Goal: Information Seeking & Learning: Learn about a topic

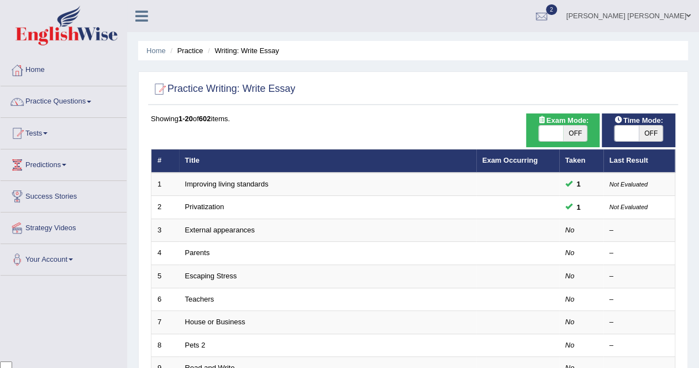
scroll to position [2565, 0]
click at [40, 71] on link "Home" at bounding box center [64, 69] width 126 height 28
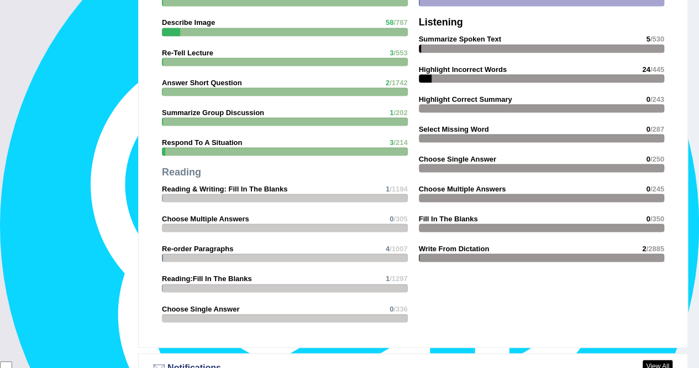
scroll to position [1009, 0]
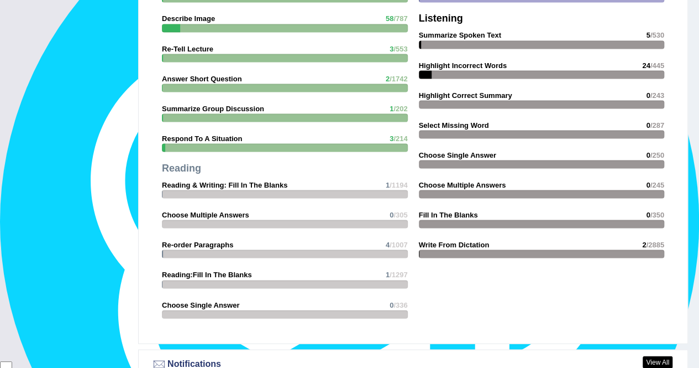
click at [449, 210] on strong "Fill In The Blanks" at bounding box center [448, 214] width 59 height 8
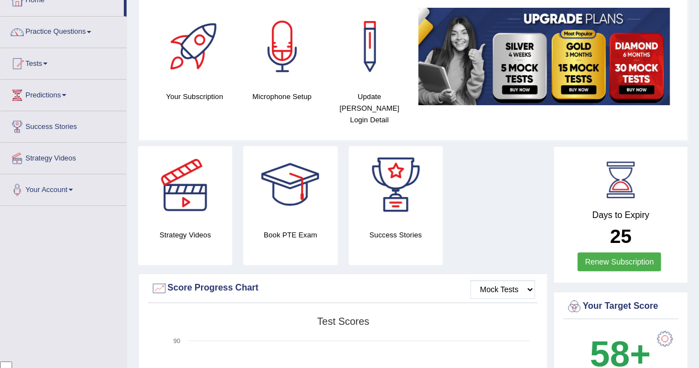
scroll to position [0, 0]
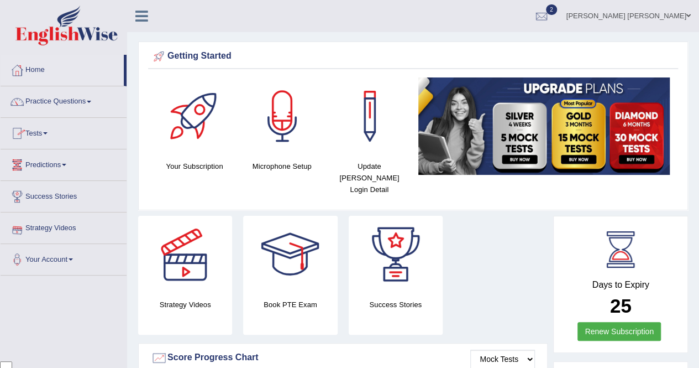
click at [60, 111] on link "Practice Questions" at bounding box center [64, 100] width 126 height 28
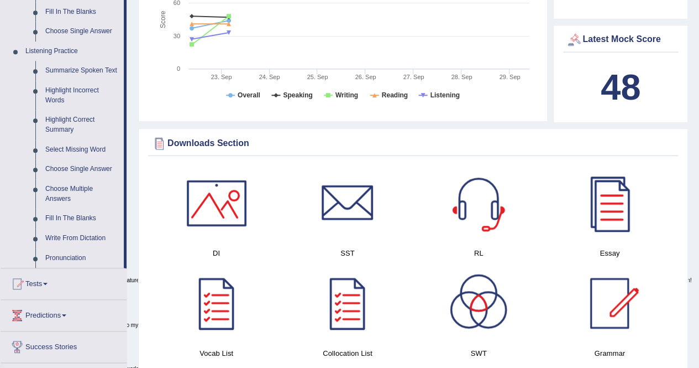
scroll to position [442, 0]
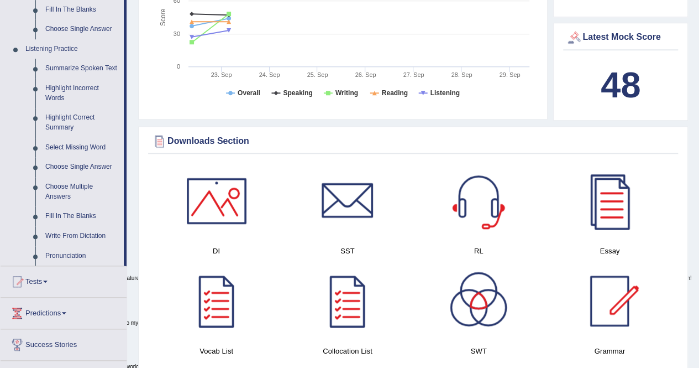
click at [62, 253] on link "Pronunciation" at bounding box center [81, 256] width 83 height 20
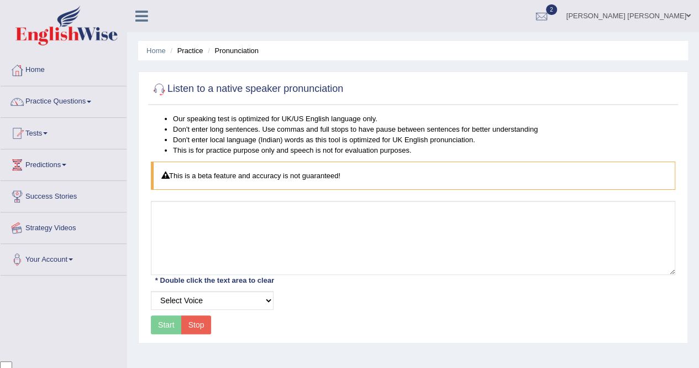
scroll to position [2565, 0]
click at [66, 99] on link "Practice Questions" at bounding box center [64, 100] width 126 height 28
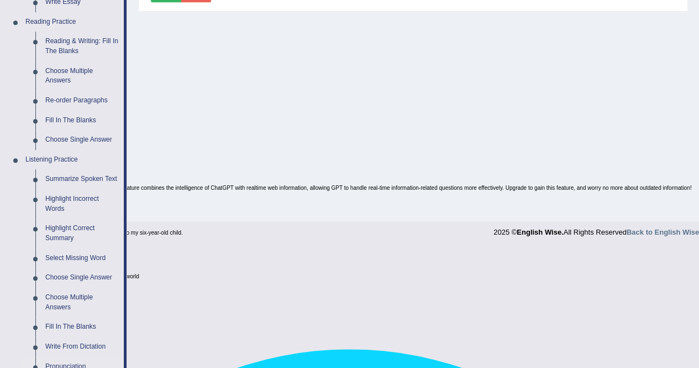
scroll to position [496, 0]
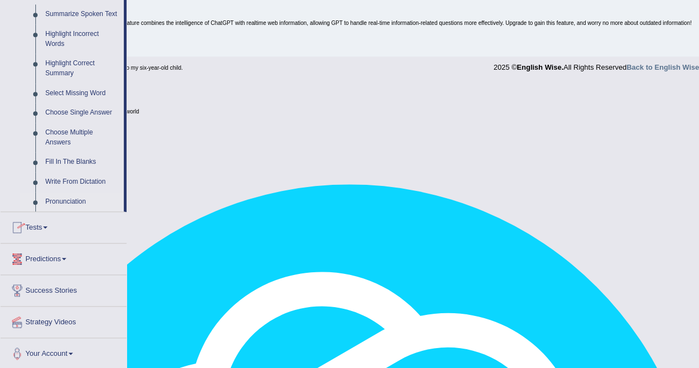
click at [72, 178] on link "Write From Dictation" at bounding box center [81, 182] width 83 height 20
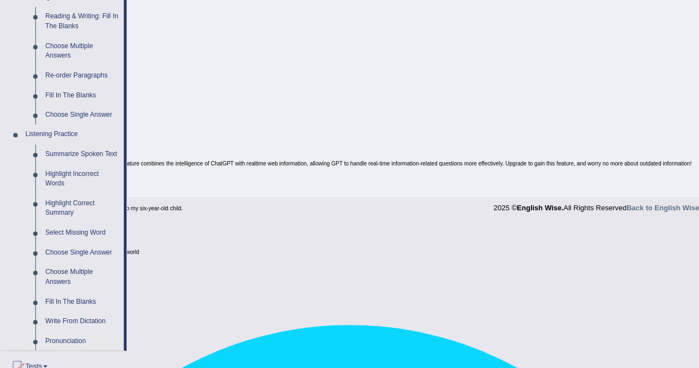
scroll to position [212, 0]
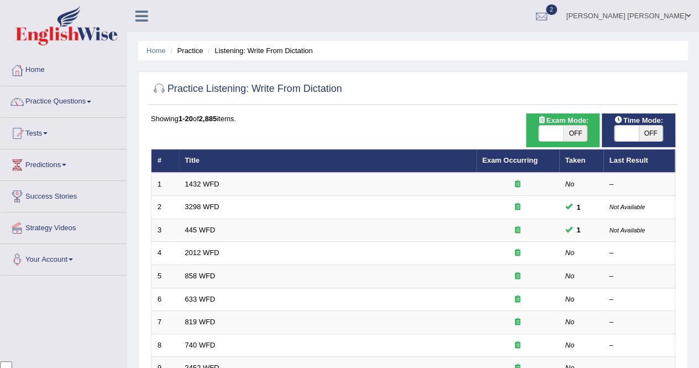
scroll to position [2565, 0]
click at [198, 183] on link "1432 WFD" at bounding box center [202, 184] width 34 height 8
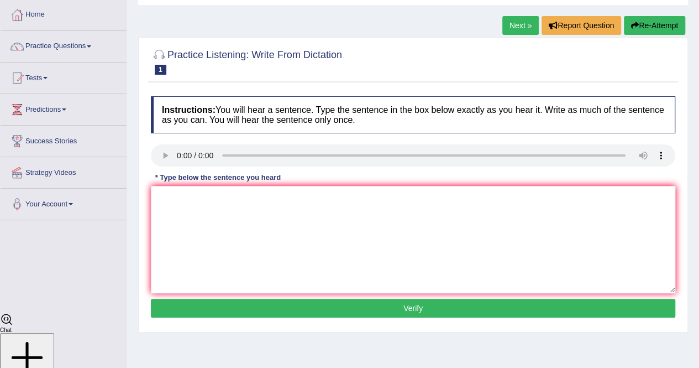
scroll to position [2565, 0]
click at [67, 110] on link "Predictions" at bounding box center [64, 108] width 126 height 28
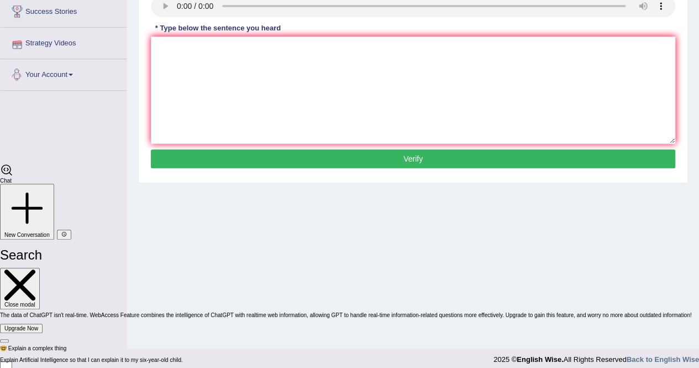
scroll to position [46, 0]
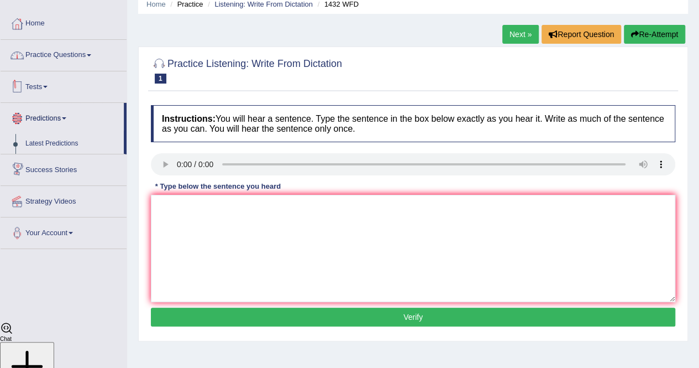
click at [75, 56] on link "Practice Questions" at bounding box center [64, 54] width 126 height 28
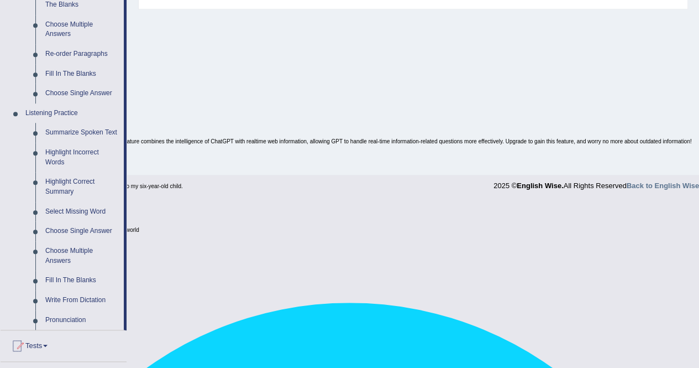
scroll to position [433, 0]
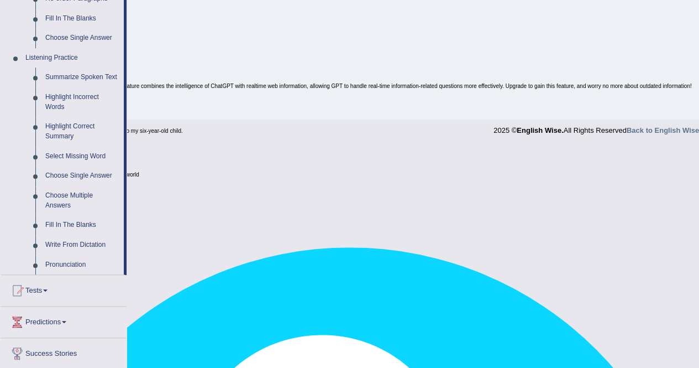
click at [74, 152] on link "Select Missing Word" at bounding box center [81, 156] width 83 height 20
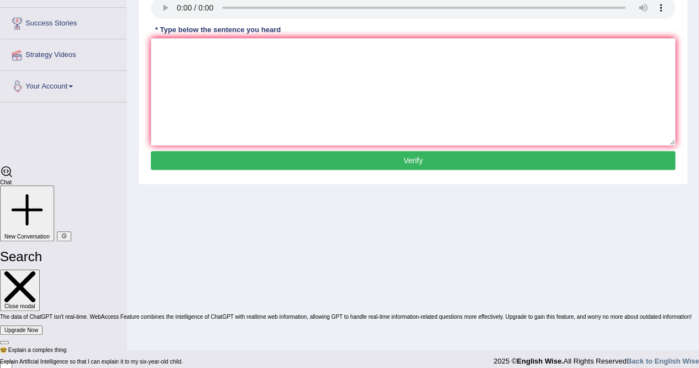
scroll to position [212, 0]
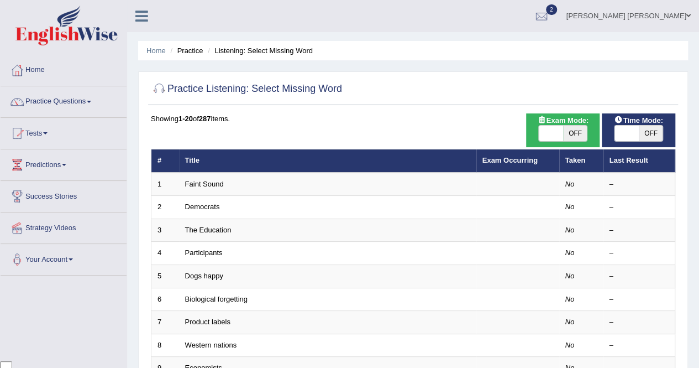
scroll to position [2565, 0]
click at [211, 181] on link "Faint Sound" at bounding box center [204, 184] width 39 height 8
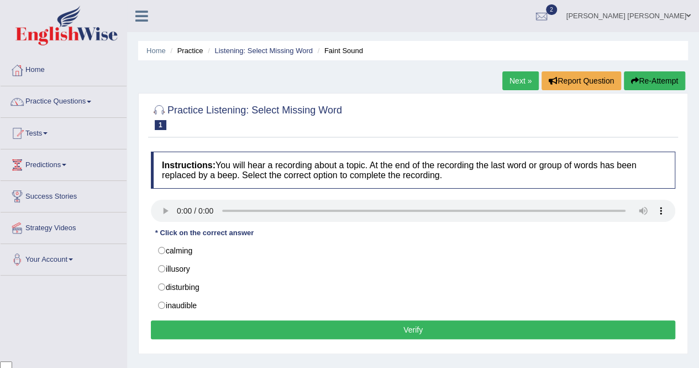
scroll to position [2565, 0]
click at [86, 101] on link "Practice Questions" at bounding box center [64, 100] width 126 height 28
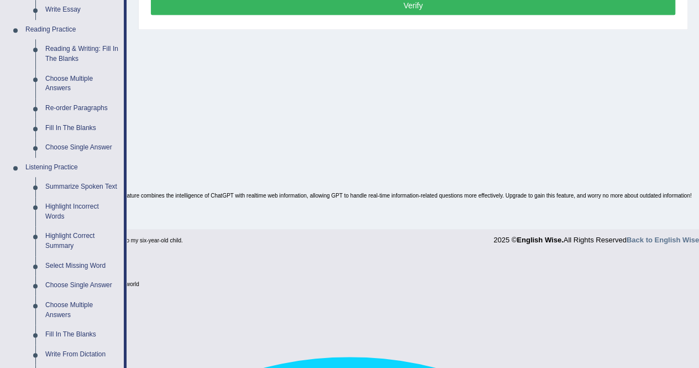
scroll to position [387, 0]
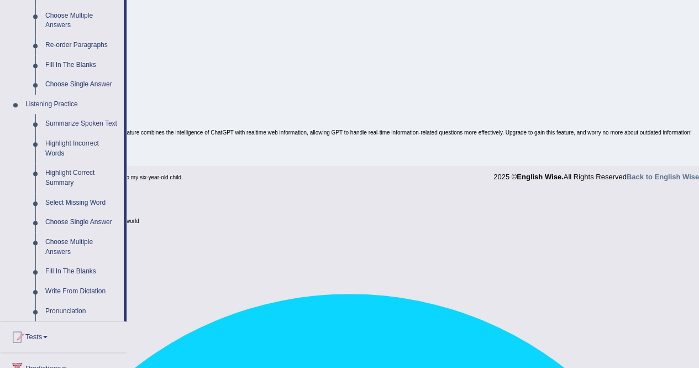
click at [56, 270] on link "Fill In The Blanks" at bounding box center [81, 271] width 83 height 20
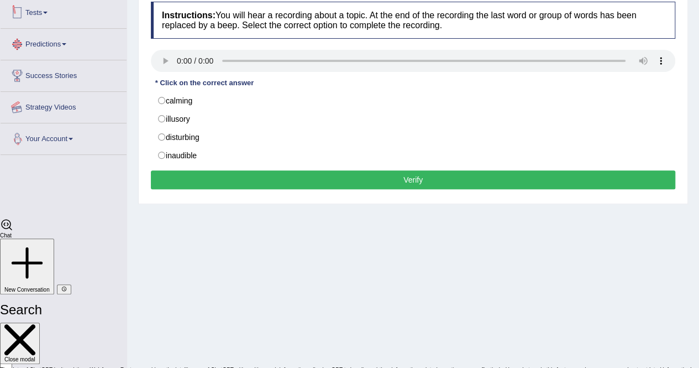
scroll to position [212, 0]
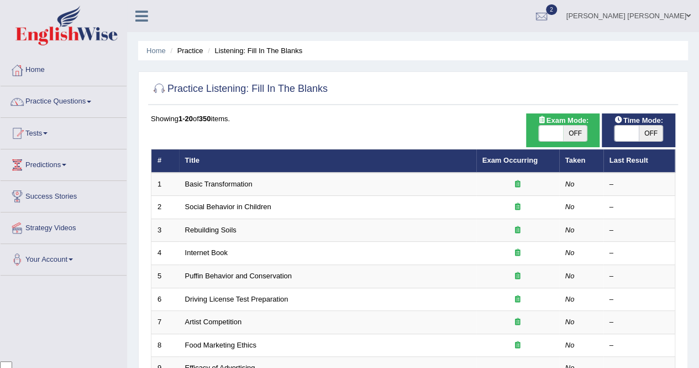
scroll to position [2565, 0]
click at [193, 189] on td "Basic Transformation" at bounding box center [327, 183] width 297 height 23
click at [197, 182] on link "Basic Transformation" at bounding box center [218, 184] width 67 height 8
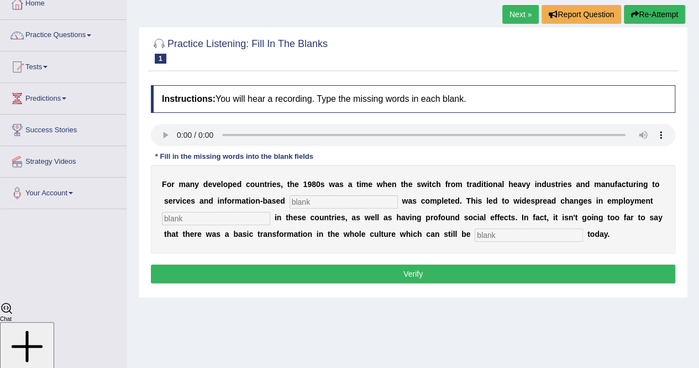
scroll to position [66, 0]
click at [361, 200] on input "text" at bounding box center [344, 201] width 108 height 13
type input "enterprise"
click at [253, 218] on input "text" at bounding box center [216, 218] width 108 height 13
type input "pattern"
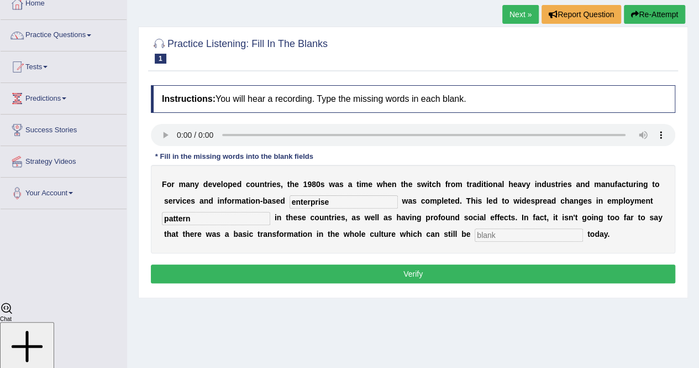
click at [493, 228] on input "text" at bounding box center [529, 234] width 108 height 13
type input "absure"
click at [420, 275] on button "Verify" at bounding box center [413, 273] width 525 height 19
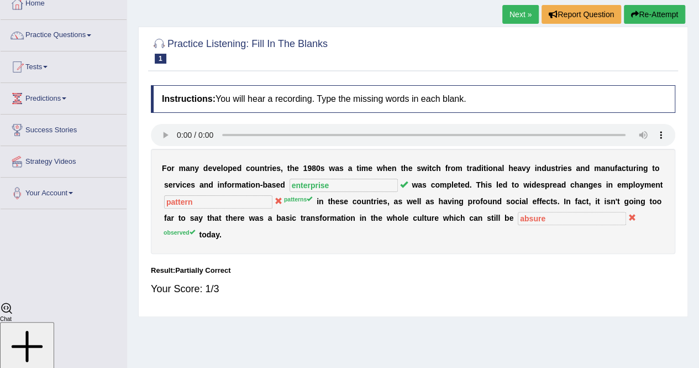
click at [519, 9] on link "Next »" at bounding box center [520, 14] width 36 height 19
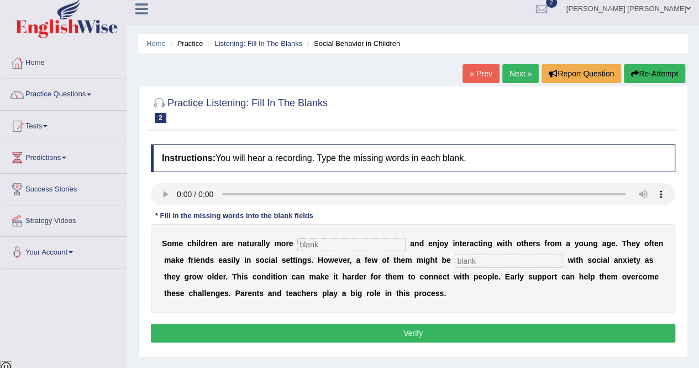
scroll to position [9, 0]
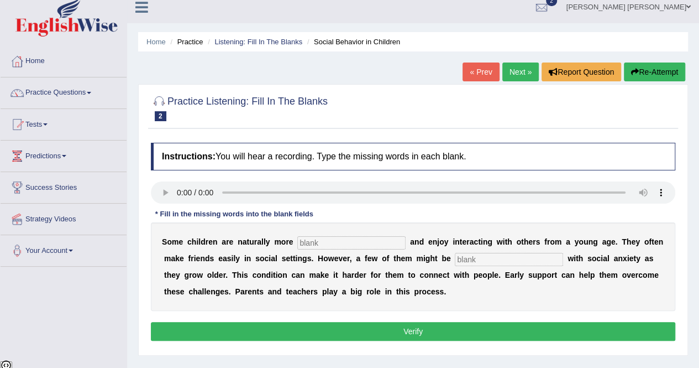
click at [347, 239] on input "text" at bounding box center [351, 242] width 108 height 13
type input "socilable"
click at [496, 260] on input "text" at bounding box center [509, 259] width 108 height 13
click at [434, 329] on button "Verify" at bounding box center [413, 331] width 525 height 19
click at [496, 254] on input "text" at bounding box center [509, 259] width 108 height 13
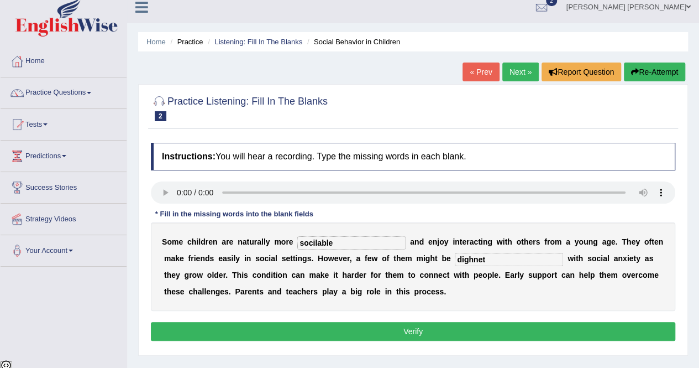
type input "dighnet"
click at [378, 324] on button "Verify" at bounding box center [413, 331] width 525 height 19
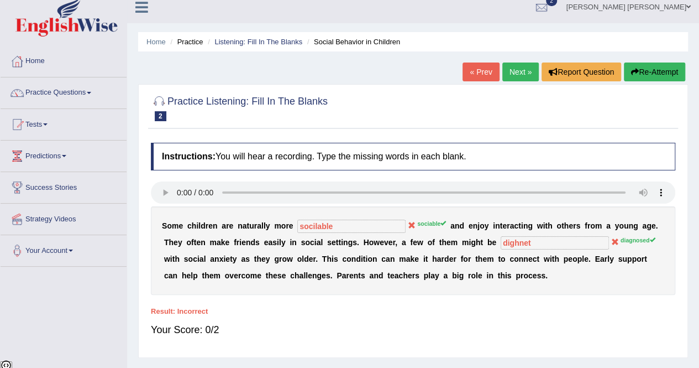
click at [513, 76] on link "Next »" at bounding box center [520, 71] width 36 height 19
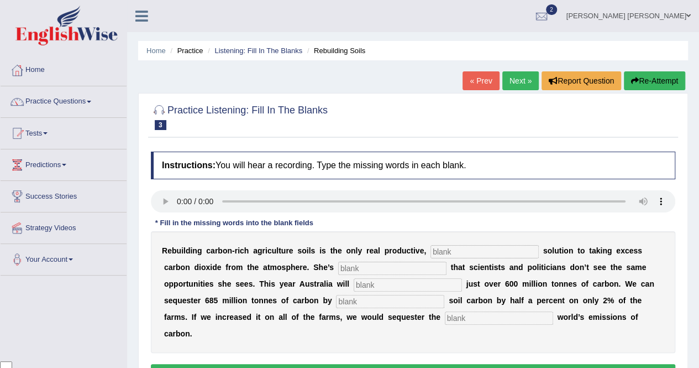
scroll to position [2565, 0]
click at [478, 253] on input "text" at bounding box center [485, 251] width 108 height 13
type input "permanents"
click at [402, 266] on input "text" at bounding box center [392, 267] width 108 height 13
type input "frustrate"
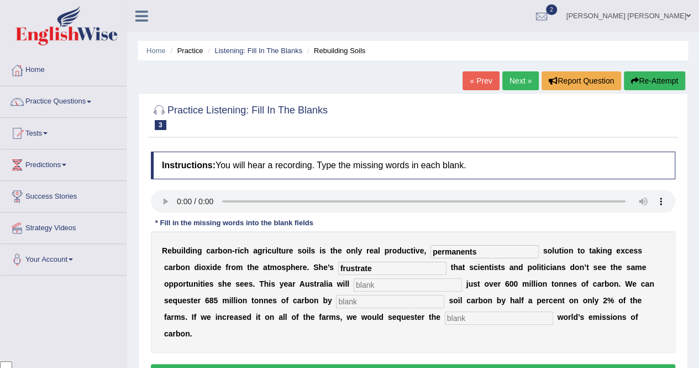
click at [367, 282] on input "text" at bounding box center [408, 284] width 108 height 13
type input "meets"
click at [380, 307] on div "R e b u i l d i n g c a r b o n - r i c h a g r i c u l t u r e s o i l s i s t…" at bounding box center [413, 292] width 525 height 122
click at [380, 305] on input "text" at bounding box center [390, 301] width 108 height 13
type input "incrase"
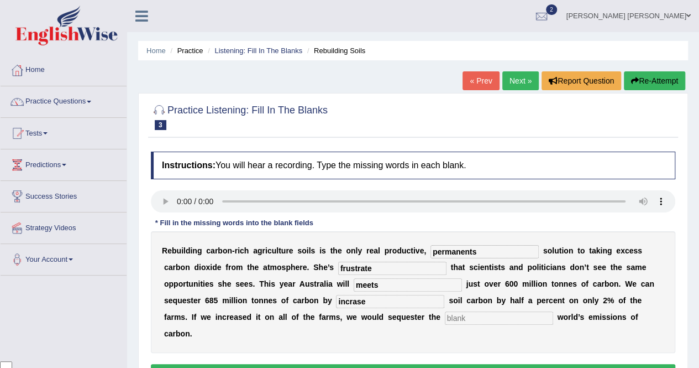
click at [507, 315] on input "text" at bounding box center [499, 317] width 108 height 13
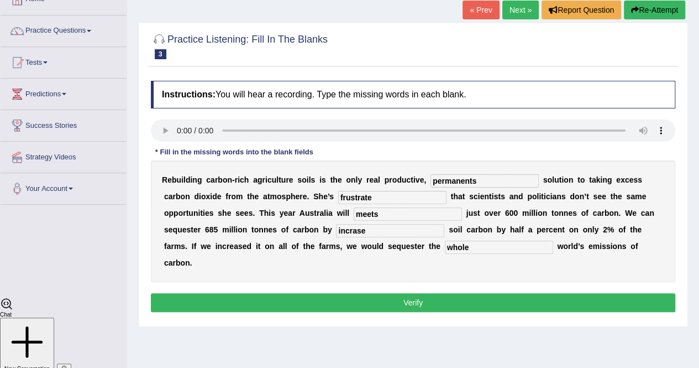
scroll to position [111, 0]
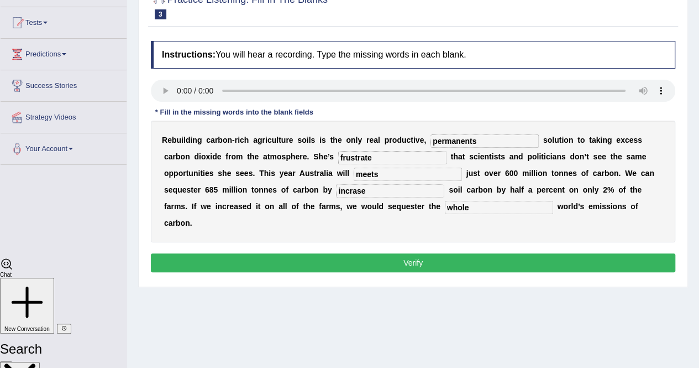
type input "whole"
click at [428, 264] on button "Verify" at bounding box center [413, 262] width 525 height 19
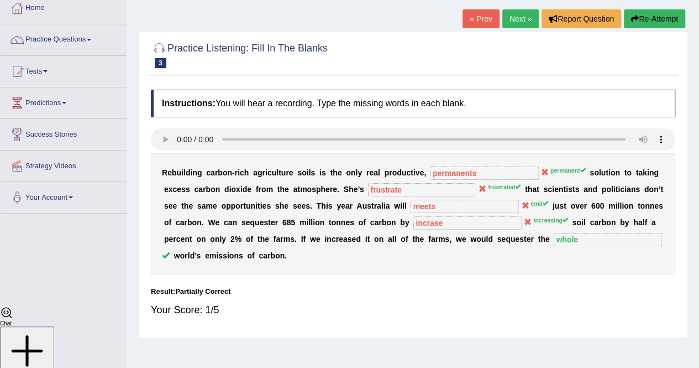
scroll to position [0, 0]
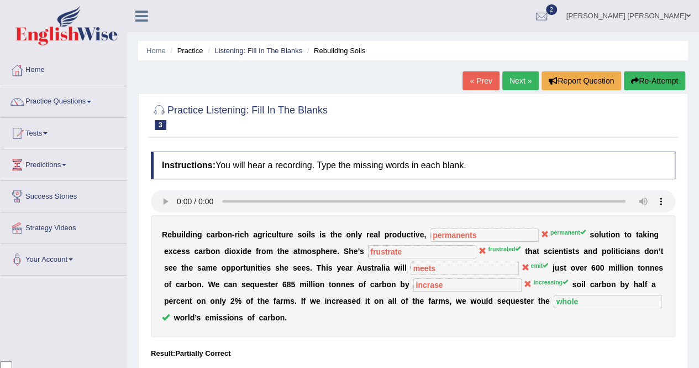
click at [526, 77] on link "Next »" at bounding box center [520, 80] width 36 height 19
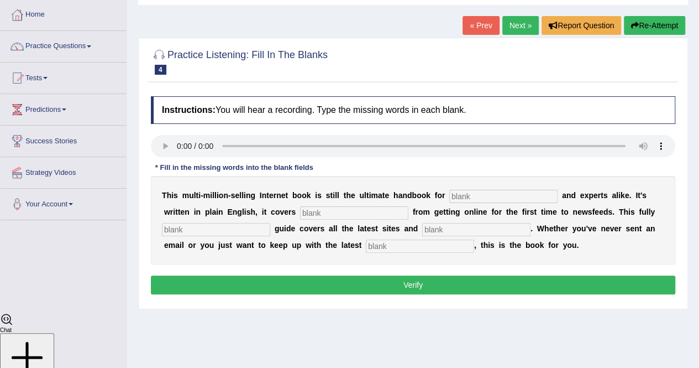
scroll to position [2565, 0]
click at [474, 194] on input "text" at bounding box center [503, 196] width 108 height 13
click at [484, 188] on div "T h i s m u l t i - m i l l i o n - s e l l i n g I n t e r n e t b o o k i s s…" at bounding box center [413, 220] width 525 height 88
click at [479, 195] on input "text" at bounding box center [503, 196] width 108 height 13
type input "novelits"
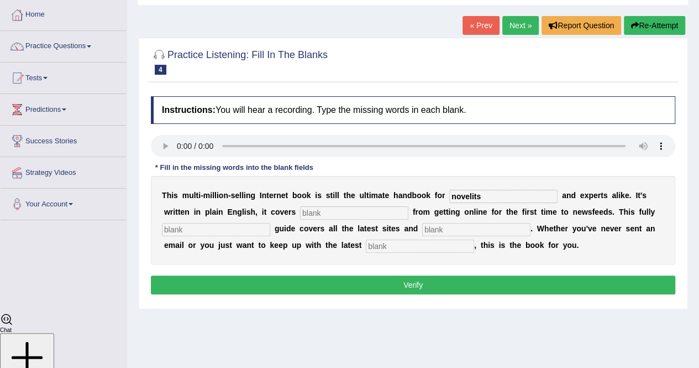
click at [340, 209] on input "text" at bounding box center [354, 212] width 108 height 13
type input "everything"
click at [224, 232] on input "text" at bounding box center [216, 229] width 108 height 13
type input "regrat"
click at [461, 232] on input "text" at bounding box center [476, 229] width 108 height 13
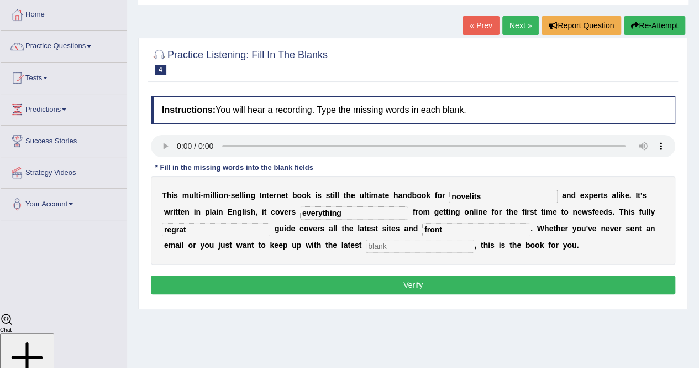
type input "front"
click at [394, 245] on input "text" at bounding box center [420, 245] width 108 height 13
type input "developments"
click at [436, 282] on button "Verify" at bounding box center [413, 284] width 525 height 19
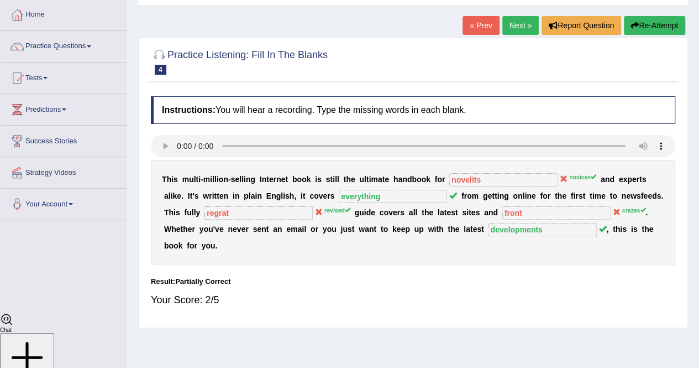
click at [512, 22] on link "Next »" at bounding box center [520, 25] width 36 height 19
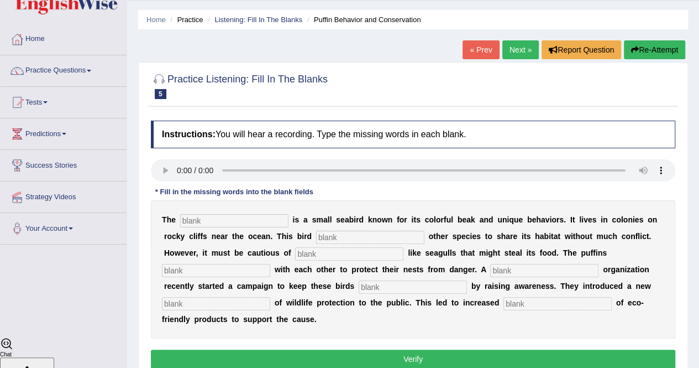
scroll to position [55, 0]
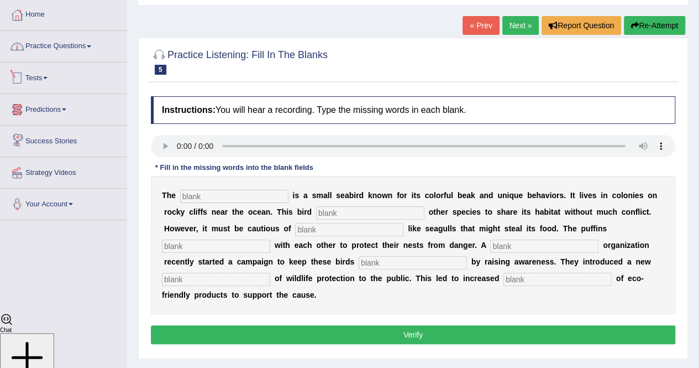
click at [88, 51] on link "Practice Questions" at bounding box center [64, 45] width 126 height 28
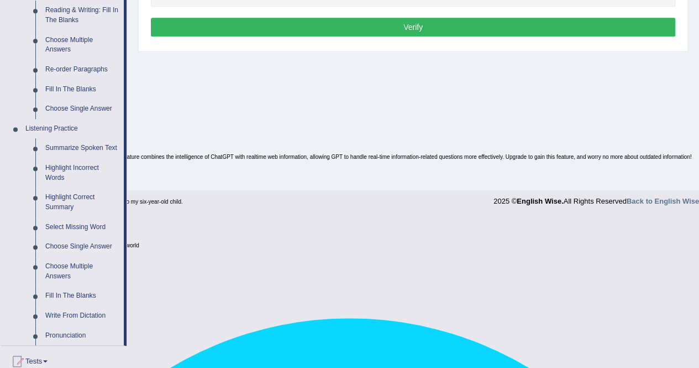
scroll to position [387, 0]
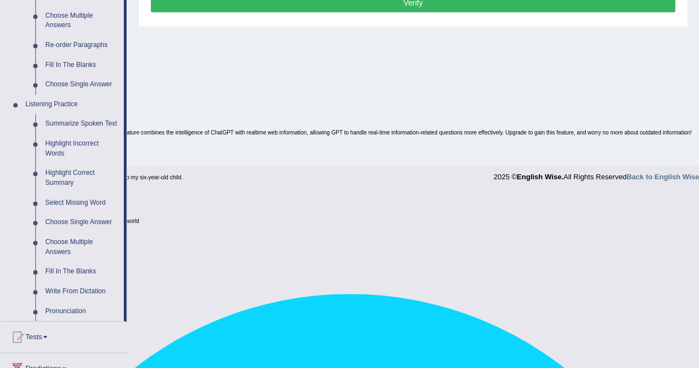
click at [61, 144] on link "Highlight Incorrect Words" at bounding box center [81, 148] width 83 height 29
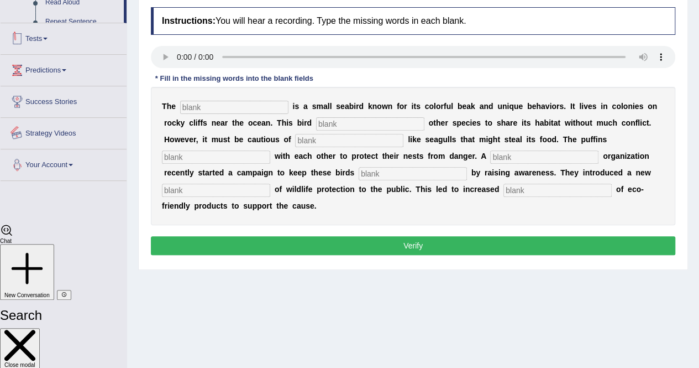
scroll to position [198, 0]
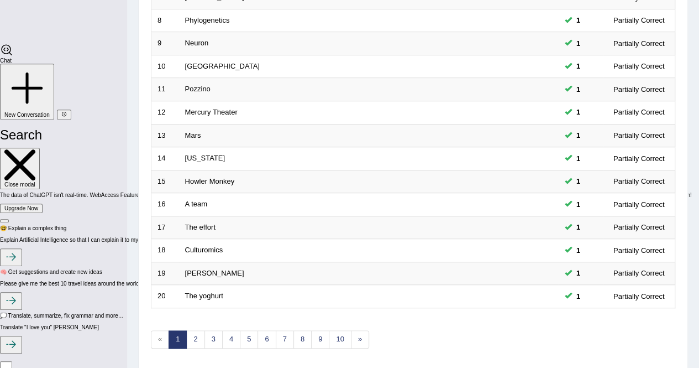
scroll to position [359, 0]
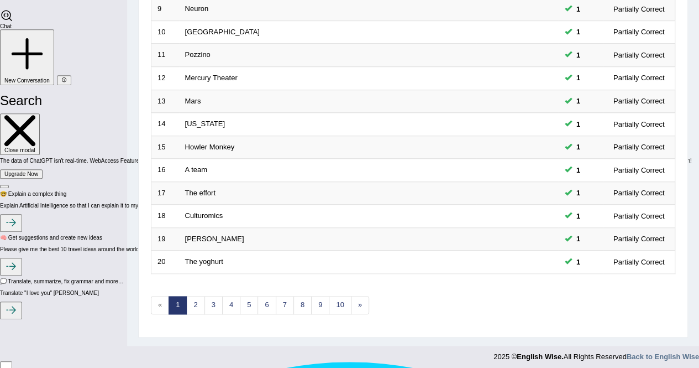
click at [196, 188] on link "The effort" at bounding box center [200, 192] width 30 height 8
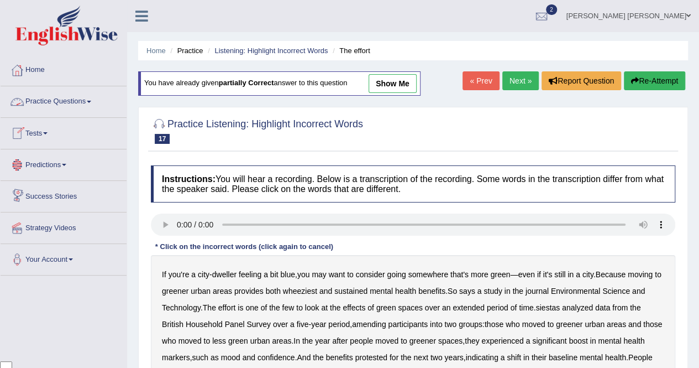
click at [96, 96] on link "Practice Questions" at bounding box center [64, 100] width 126 height 28
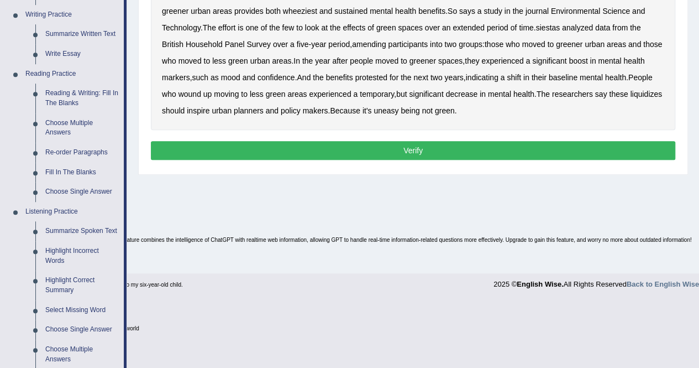
scroll to position [387, 0]
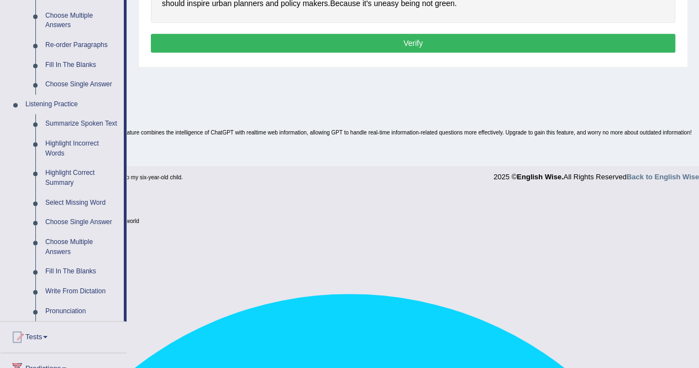
click at [59, 177] on link "Highlight Correct Summary" at bounding box center [81, 177] width 83 height 29
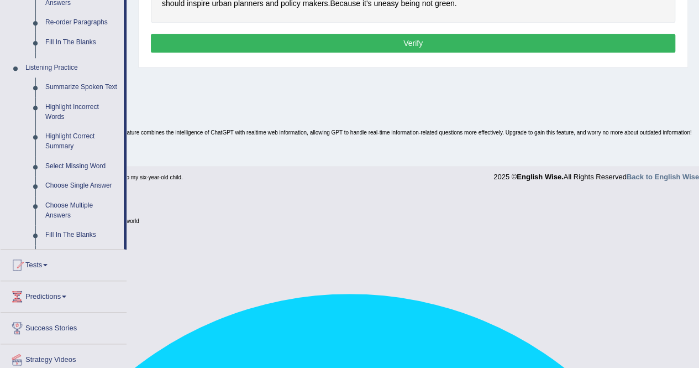
scroll to position [212, 0]
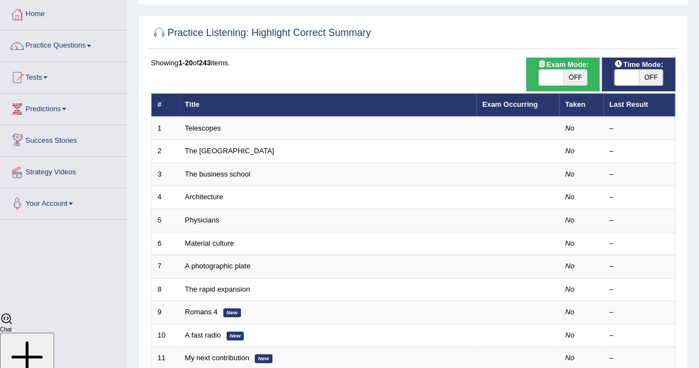
scroll to position [55, 0]
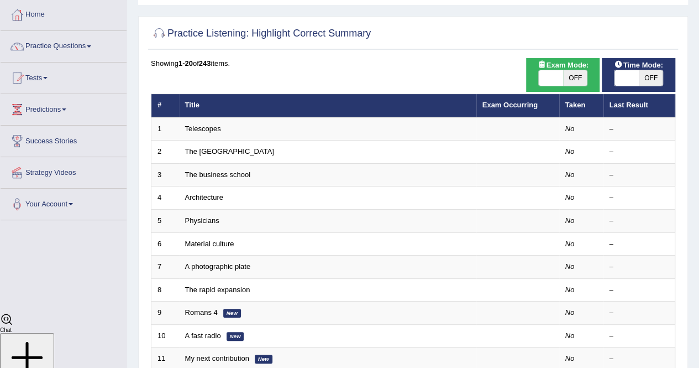
click at [193, 127] on link "Telescopes" at bounding box center [203, 128] width 36 height 8
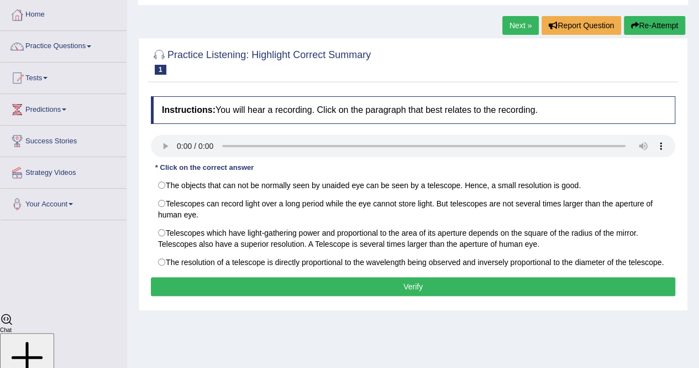
scroll to position [111, 0]
